Goal: Find specific page/section: Find specific page/section

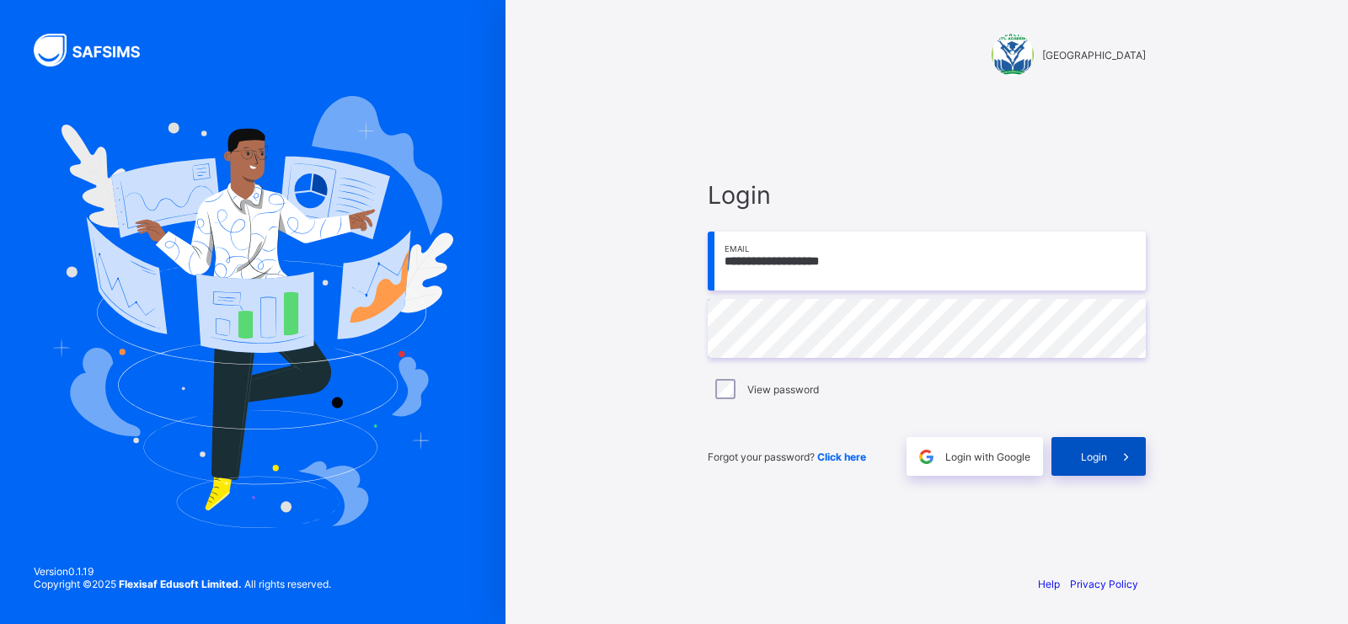
click at [1076, 446] on div "Login" at bounding box center [1098, 456] width 94 height 39
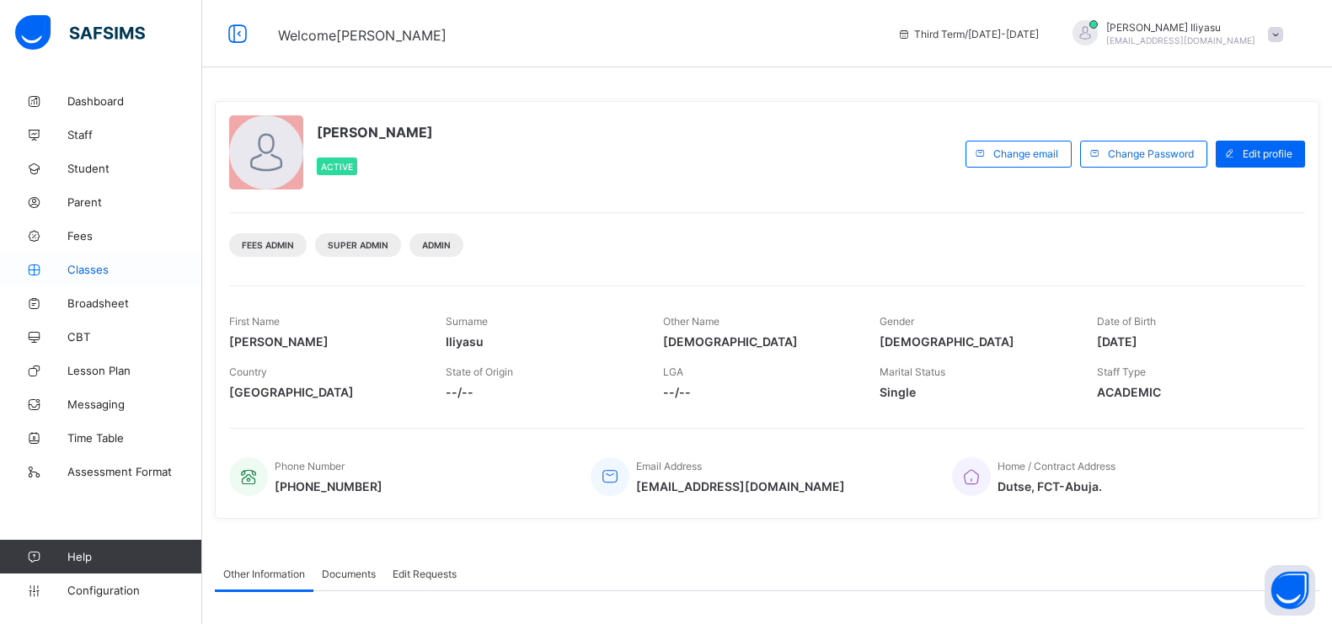
click at [105, 267] on span "Classes" at bounding box center [134, 269] width 135 height 13
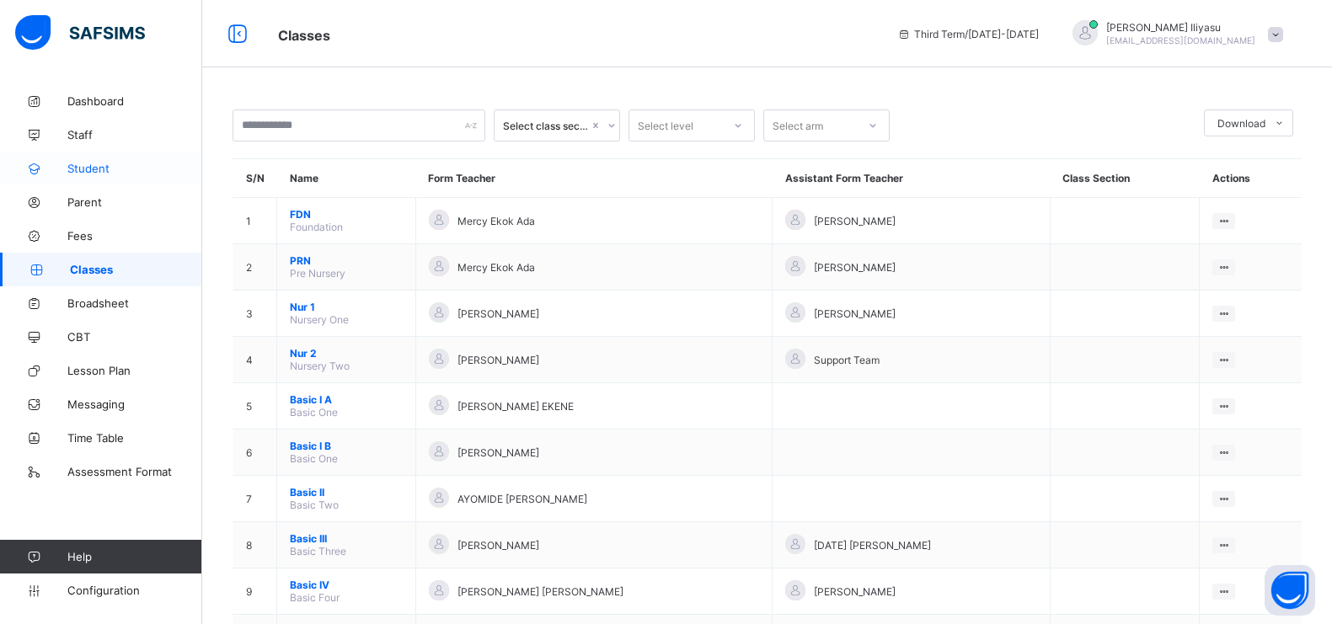
click at [106, 173] on span "Student" at bounding box center [134, 168] width 135 height 13
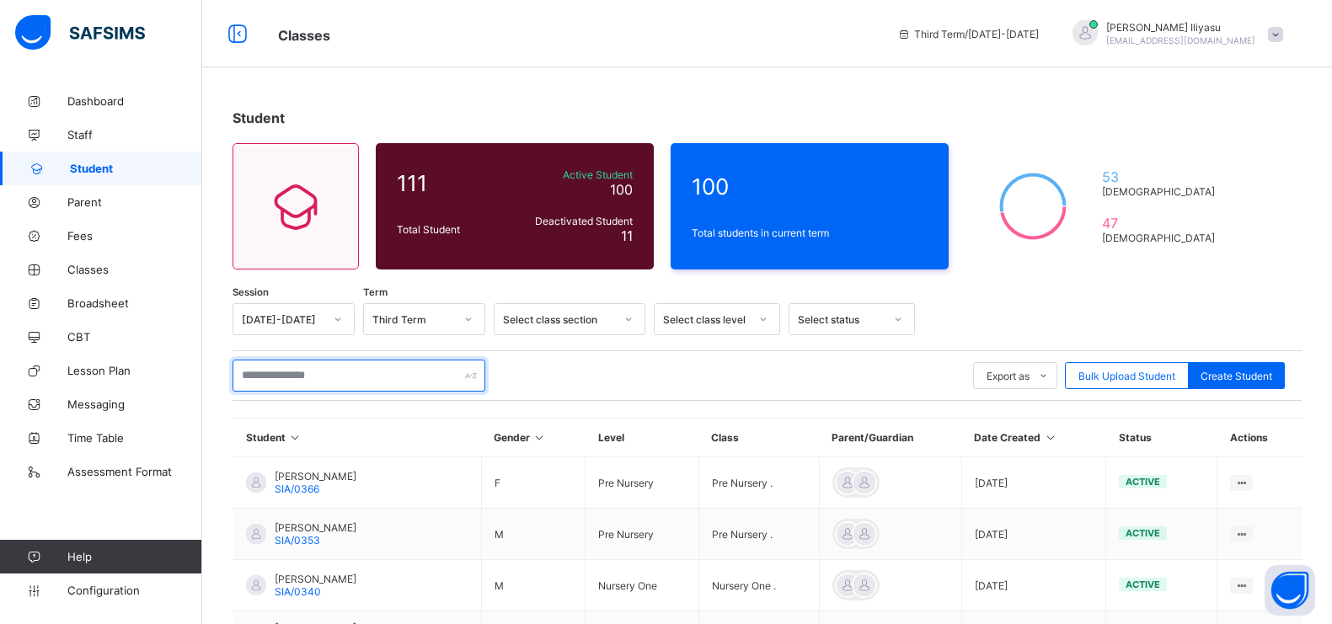
click at [361, 378] on input "text" at bounding box center [358, 376] width 253 height 32
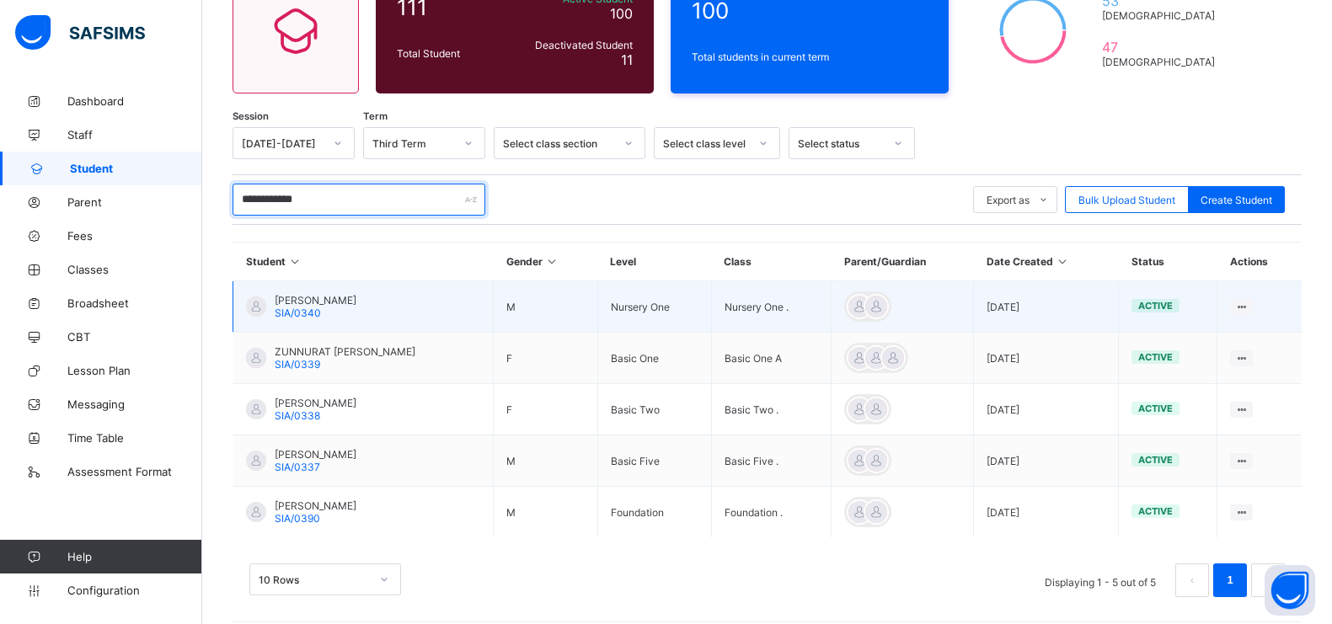
scroll to position [190, 0]
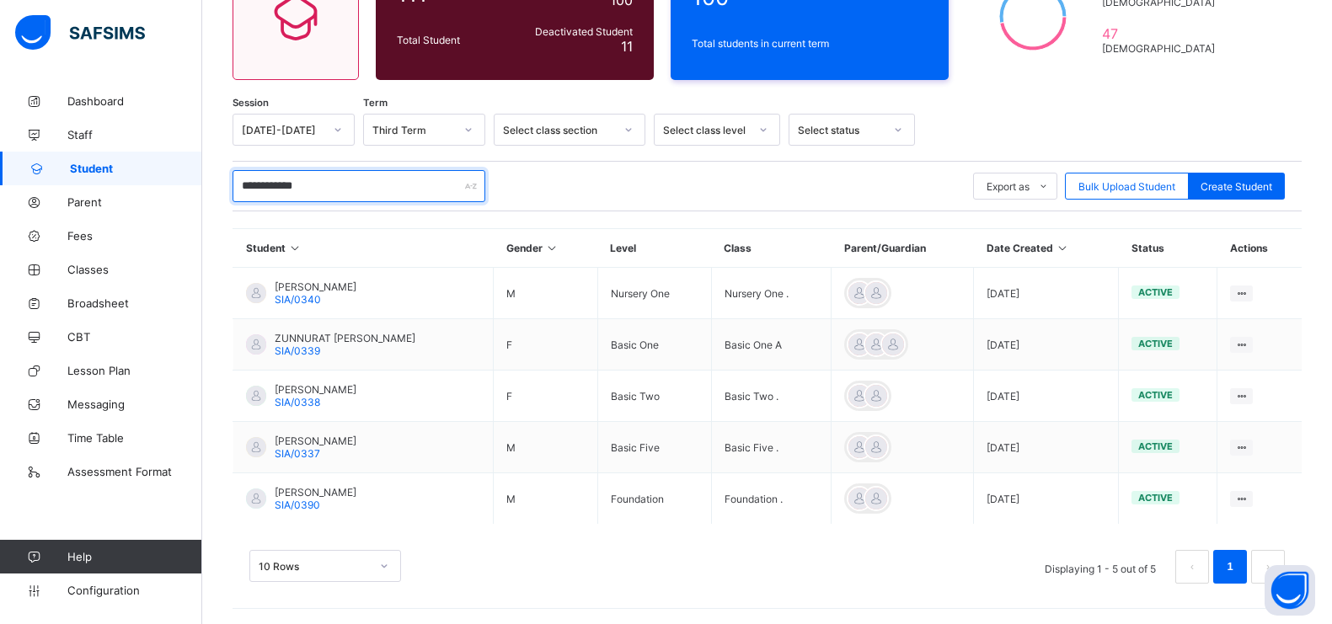
type input "**********"
